Goal: Navigation & Orientation: Go to known website

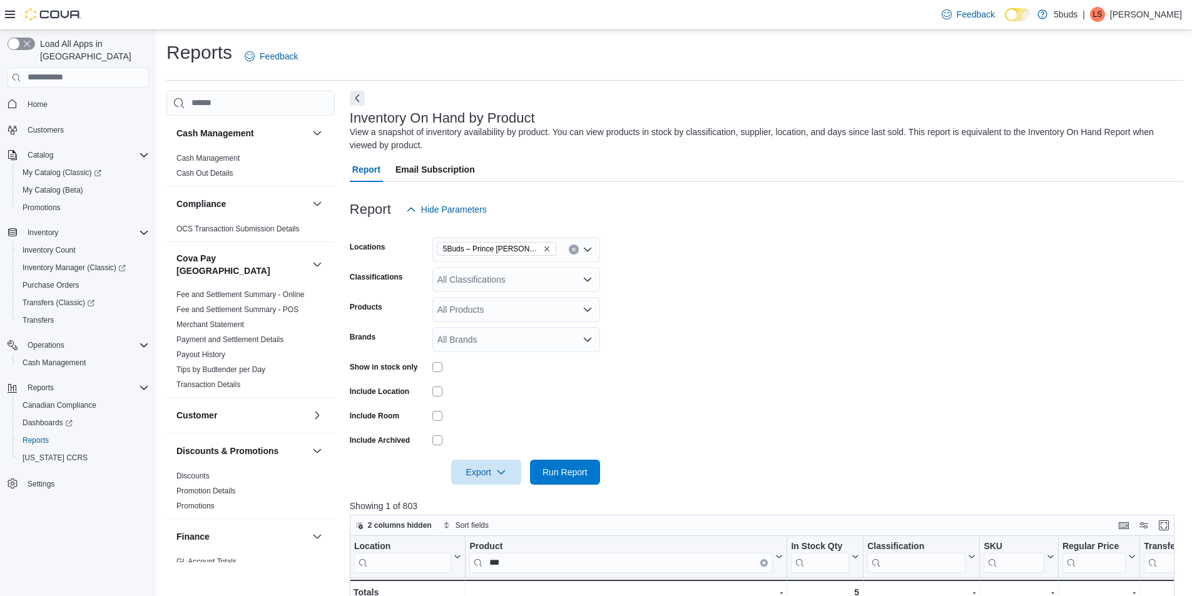
scroll to position [313, 0]
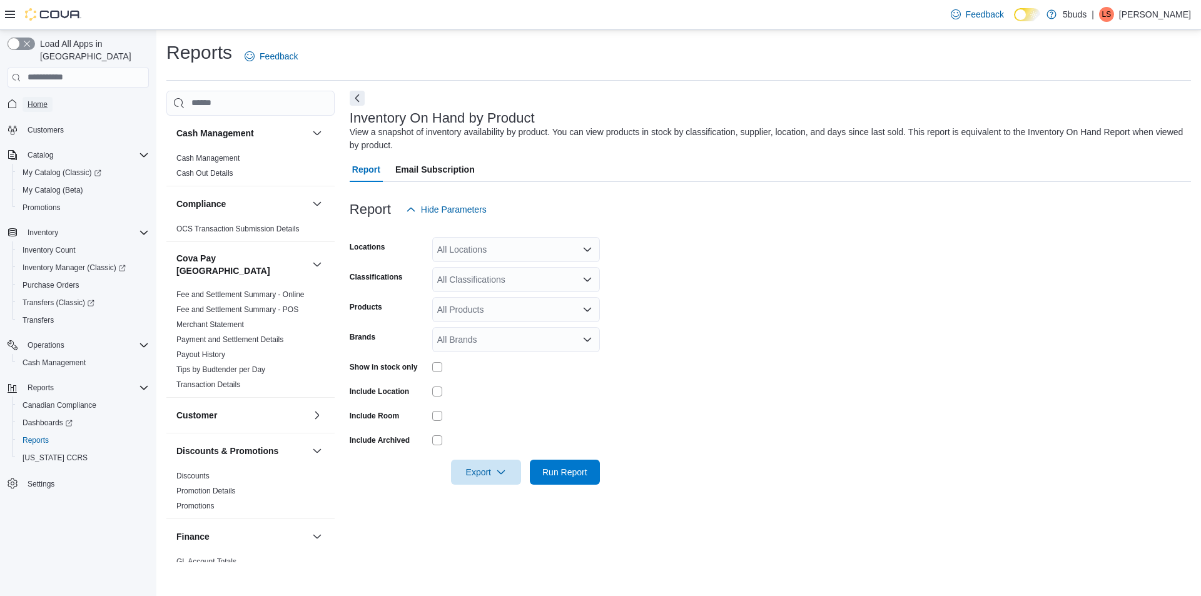
click at [45, 97] on span "Home" at bounding box center [38, 104] width 20 height 15
